Goal: Entertainment & Leisure: Browse casually

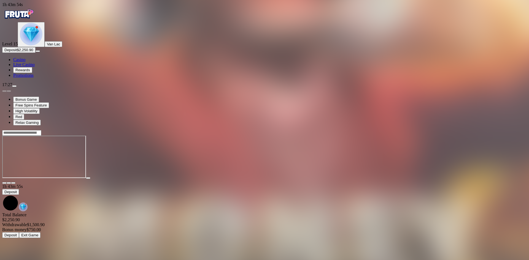
click at [335, 126] on div "Bonus Game Free Spins Feature High Volatility Red Relax Gaming" at bounding box center [264, 106] width 525 height 38
click at [20, 53] on button "Deposit $2,250.90" at bounding box center [18, 50] width 33 height 6
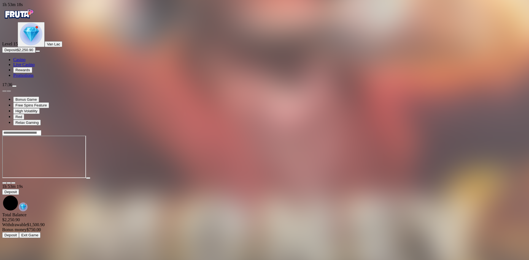
click at [4, 183] on span "close icon" at bounding box center [4, 183] width 0 height 0
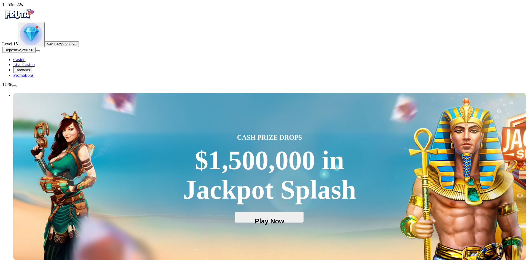
click at [35, 67] on link "Live Casino" at bounding box center [23, 64] width 21 height 5
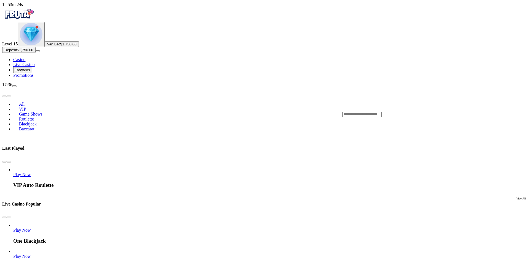
click at [31, 173] on span "Play Now" at bounding box center [22, 175] width 18 height 5
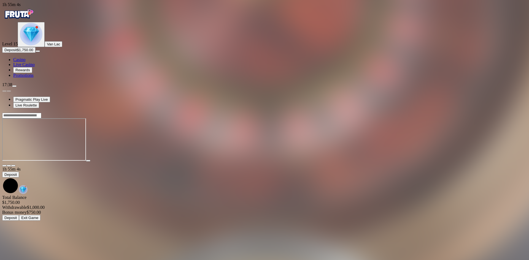
click at [25, 62] on span "Casino" at bounding box center [19, 59] width 12 height 5
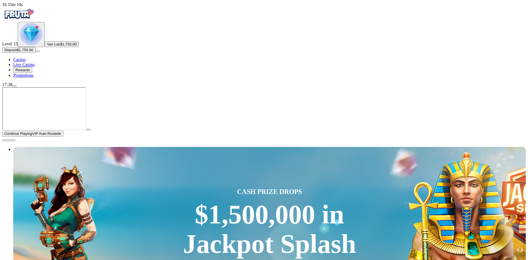
click at [4, 141] on span "close icon" at bounding box center [4, 141] width 0 height 0
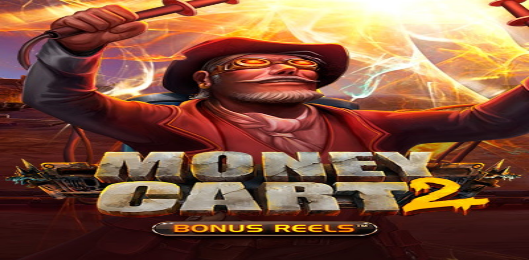
click at [525, 130] on main "1h 56m 9s Deposit Total Balance $750.00 Withdrawable $0.00 Bonus money $750.00 …" at bounding box center [264, 184] width 525 height 108
